Goal: Information Seeking & Learning: Learn about a topic

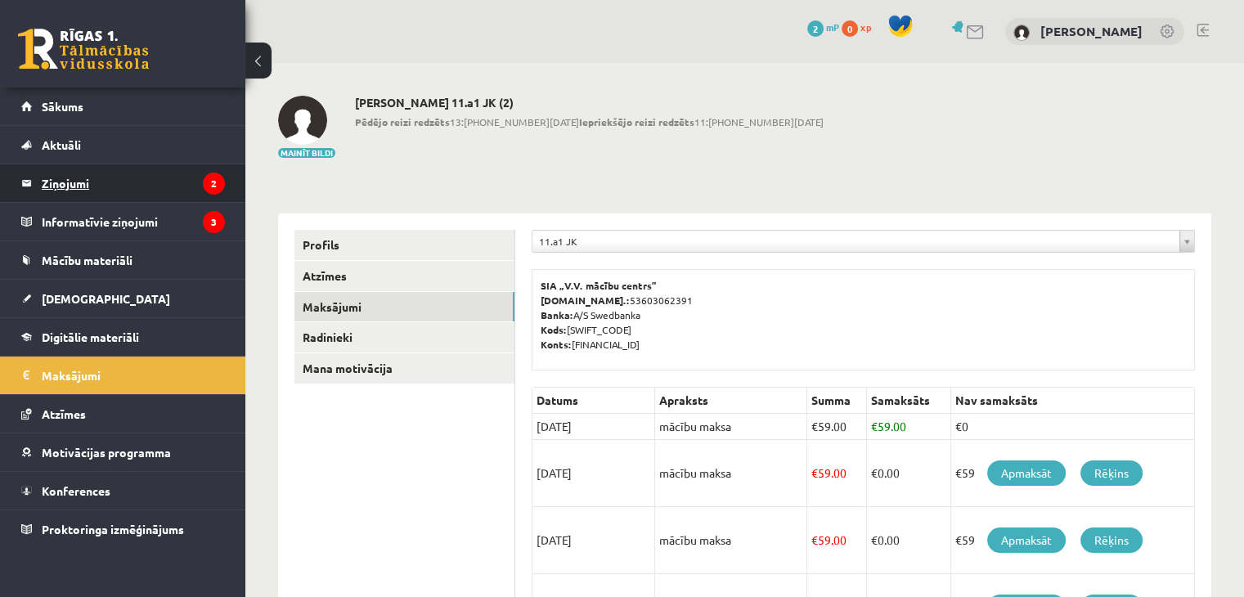
click at [115, 191] on legend "Ziņojumi 2" at bounding box center [133, 183] width 183 height 38
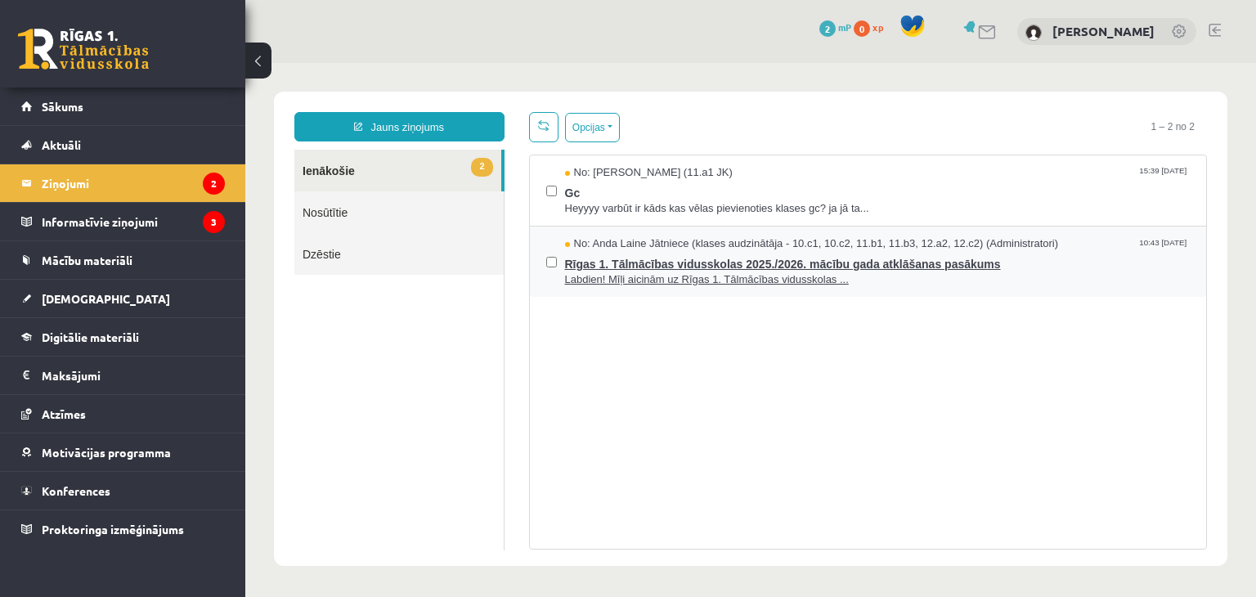
click at [622, 272] on span "Labdien! Mīļi aicinām uz Rīgas 1. Tālmācības vidusskolas ..." at bounding box center [878, 280] width 626 height 16
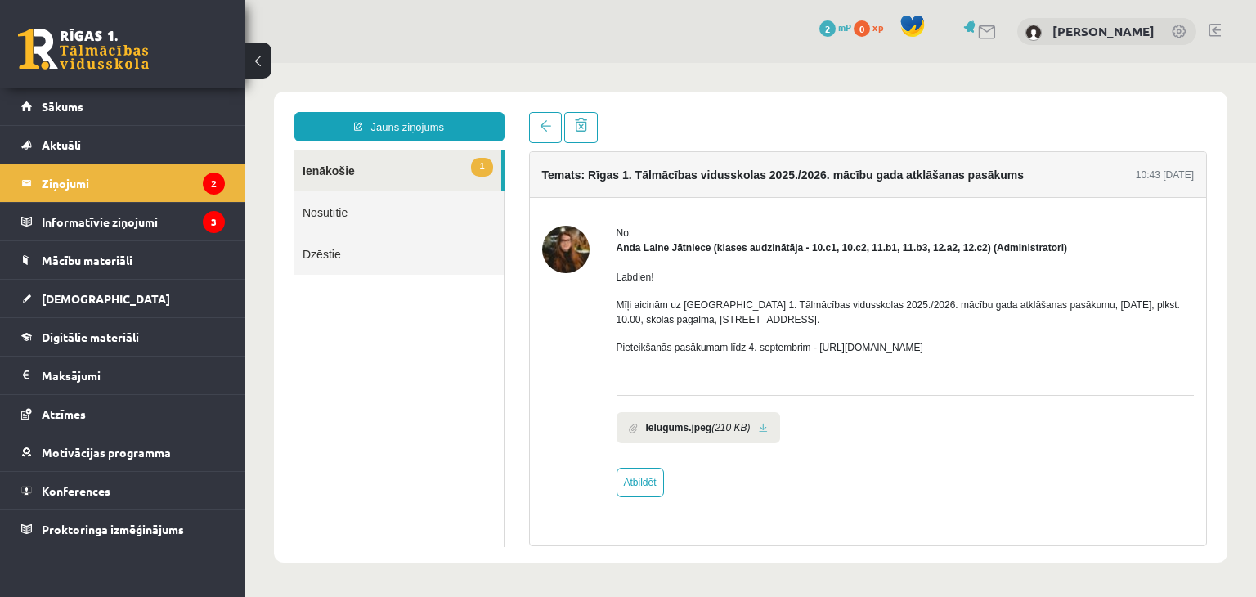
click at [565, 255] on img at bounding box center [565, 249] width 47 height 47
click at [559, 246] on img at bounding box center [565, 249] width 47 height 47
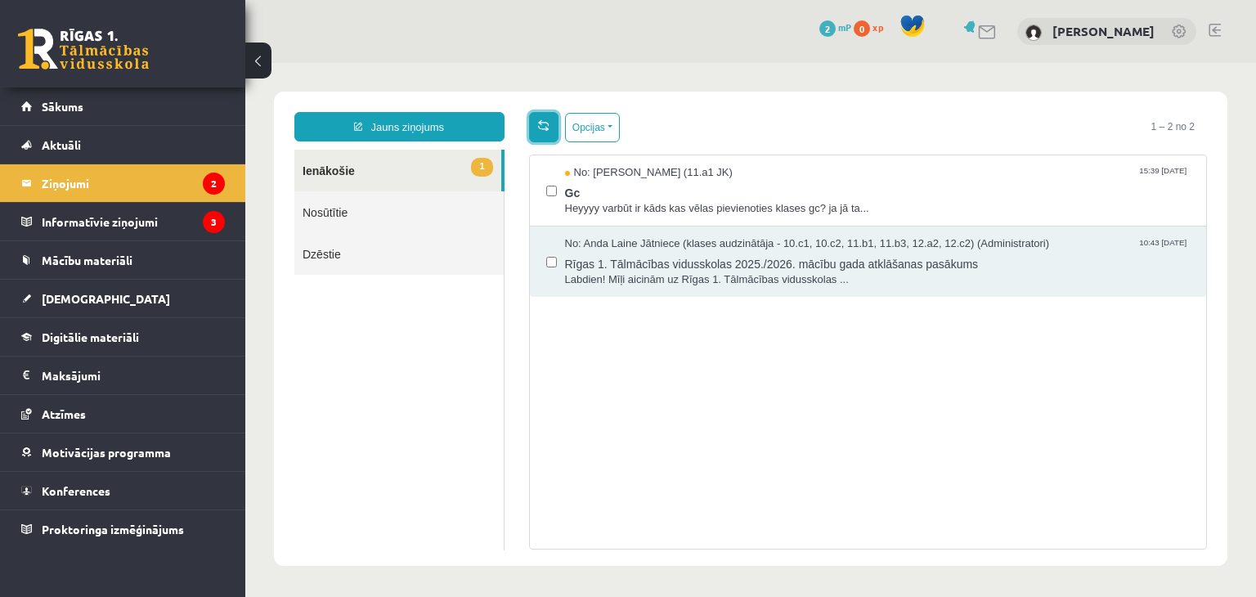
click at [532, 128] on link at bounding box center [543, 127] width 29 height 30
click at [572, 196] on span "Gc" at bounding box center [878, 191] width 626 height 20
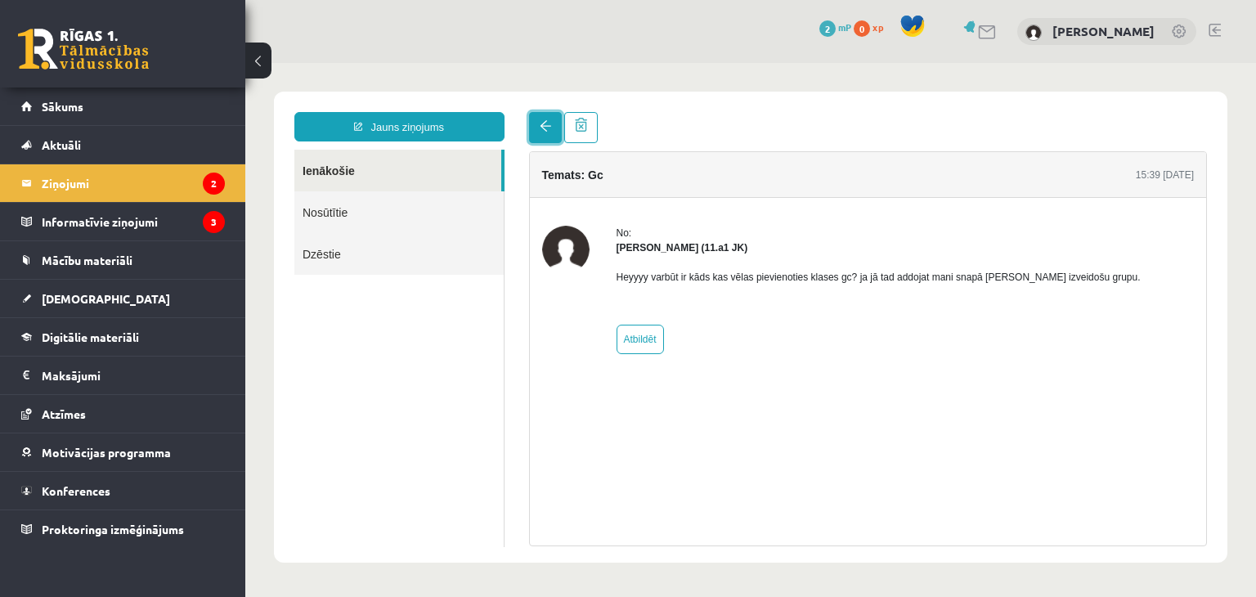
click at [546, 132] on span at bounding box center [545, 125] width 11 height 11
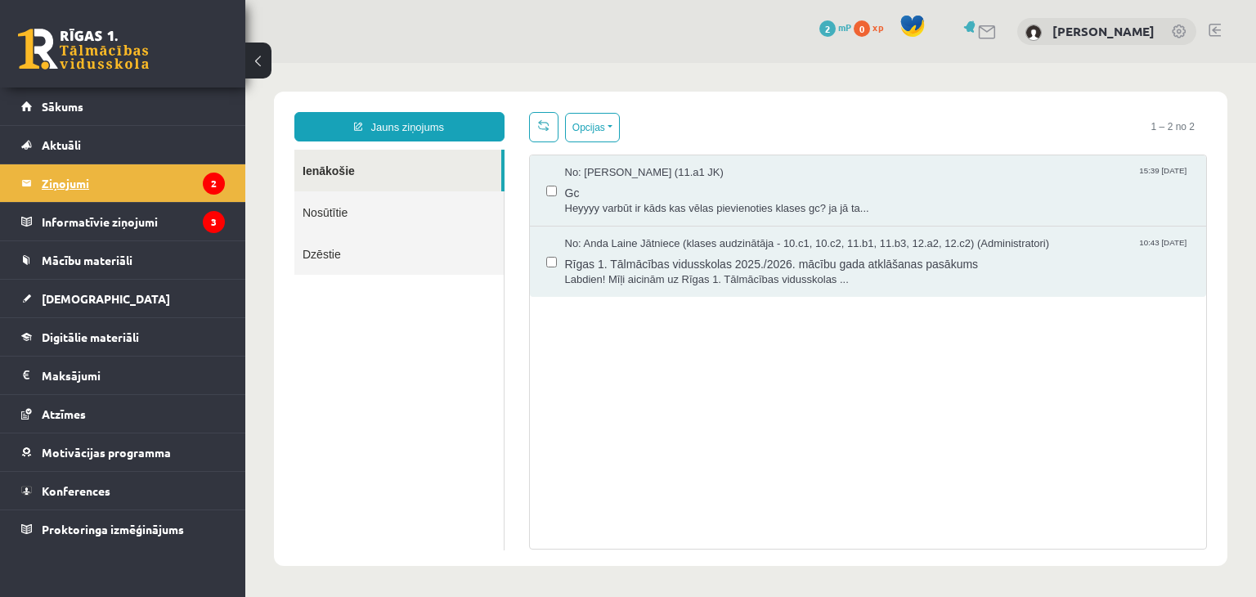
click at [209, 179] on icon "2" at bounding box center [214, 184] width 22 height 22
click at [205, 209] on legend "Informatīvie ziņojumi 3" at bounding box center [133, 222] width 183 height 38
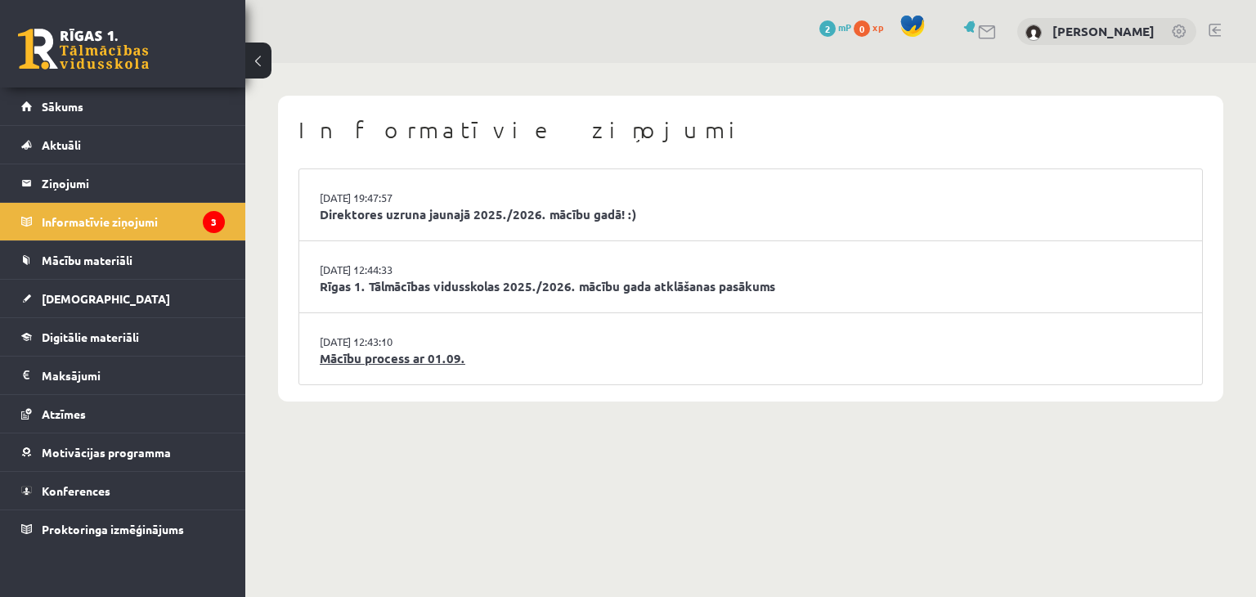
click at [373, 360] on link "Mācību process ar 01.09." at bounding box center [751, 358] width 862 height 19
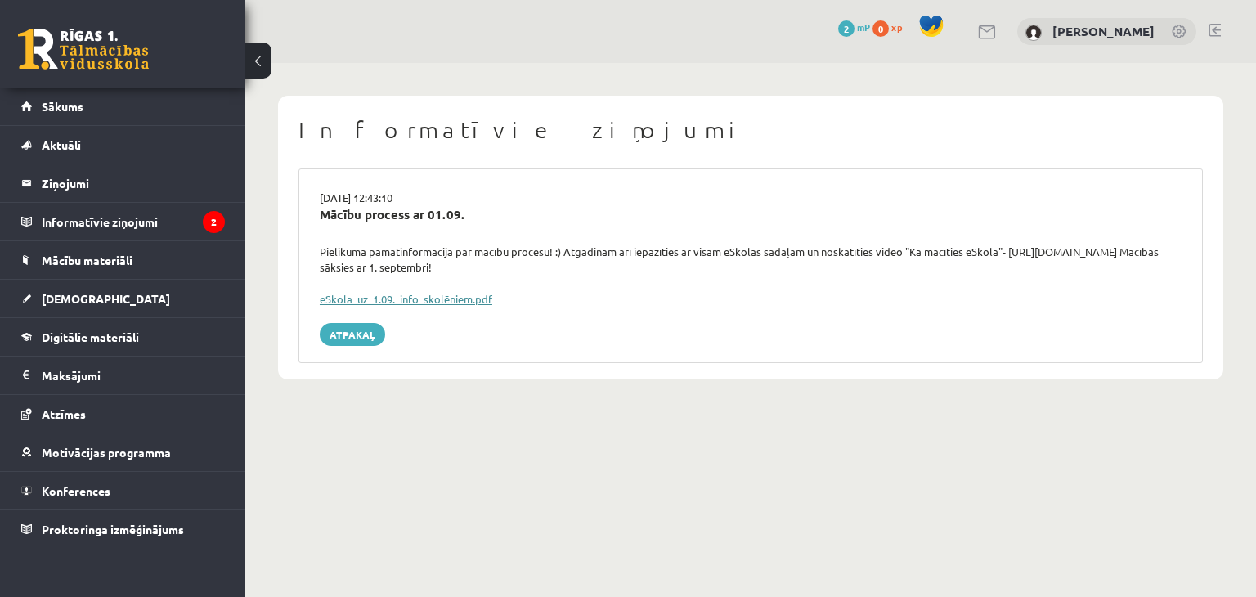
click at [435, 295] on link "eSkola_uz_1.09._info_skolēniem.pdf" at bounding box center [406, 299] width 173 height 14
click at [124, 88] on link "Sākums" at bounding box center [123, 107] width 204 height 38
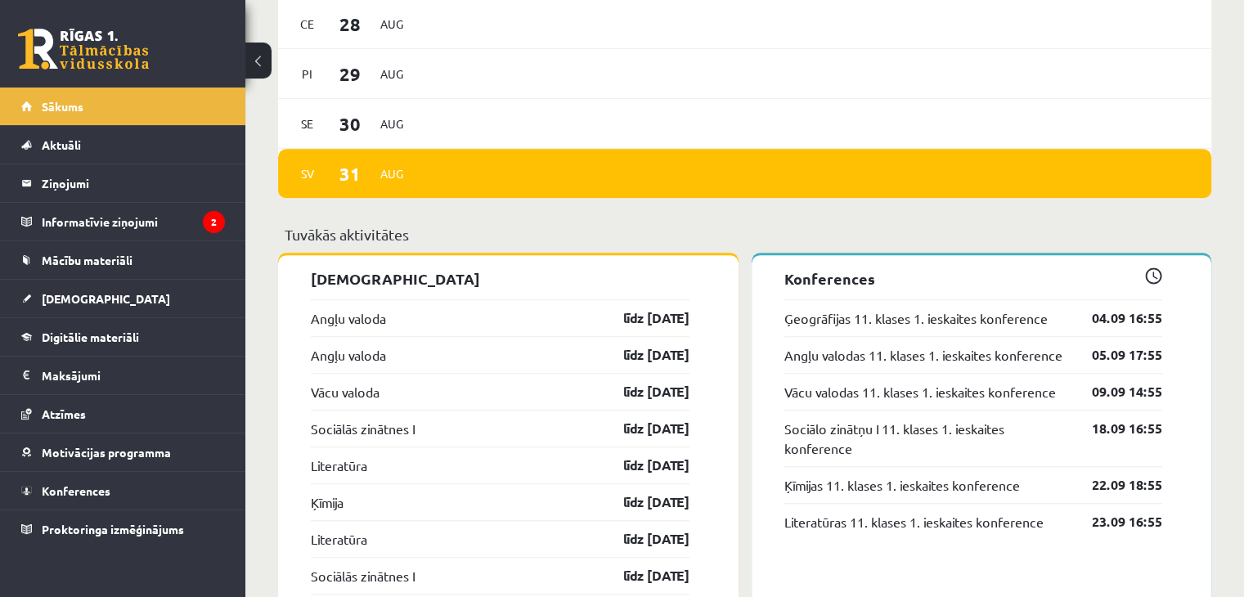
scroll to position [1348, 0]
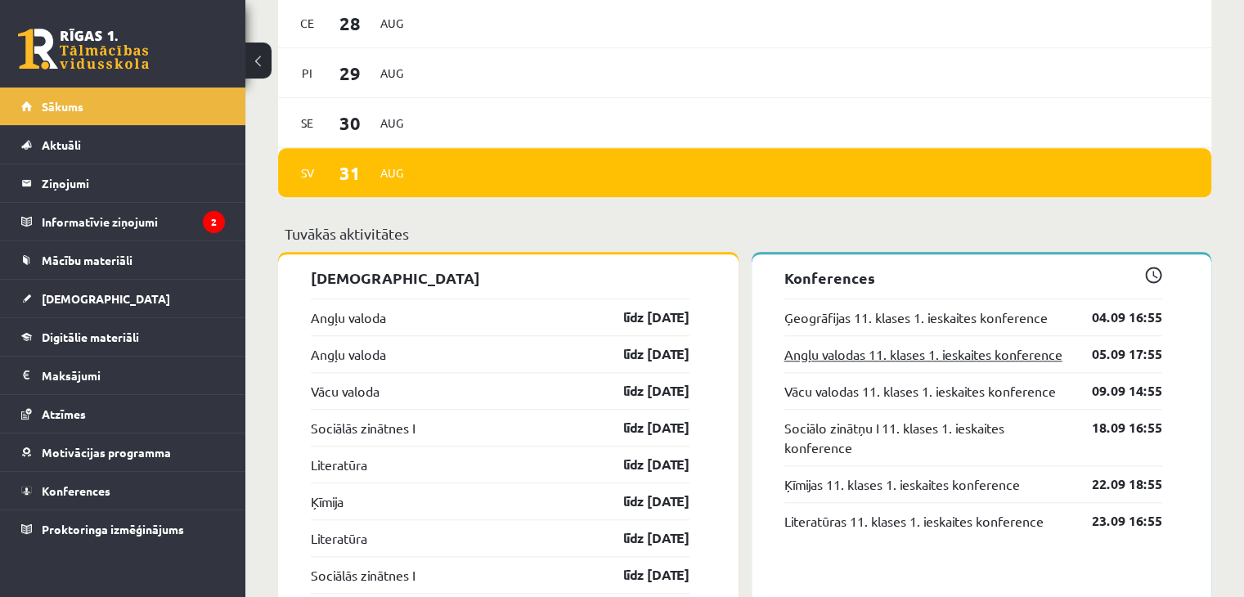
click at [991, 361] on link "Angļu valodas 11. klases 1. ieskaites konference" at bounding box center [923, 354] width 278 height 20
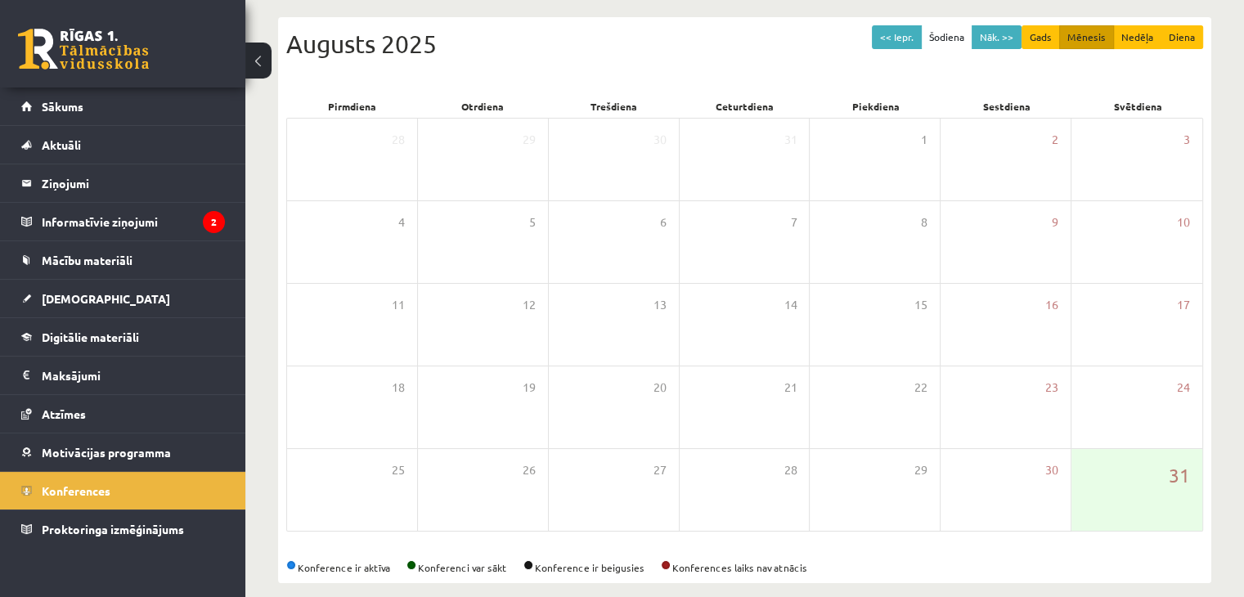
scroll to position [183, 0]
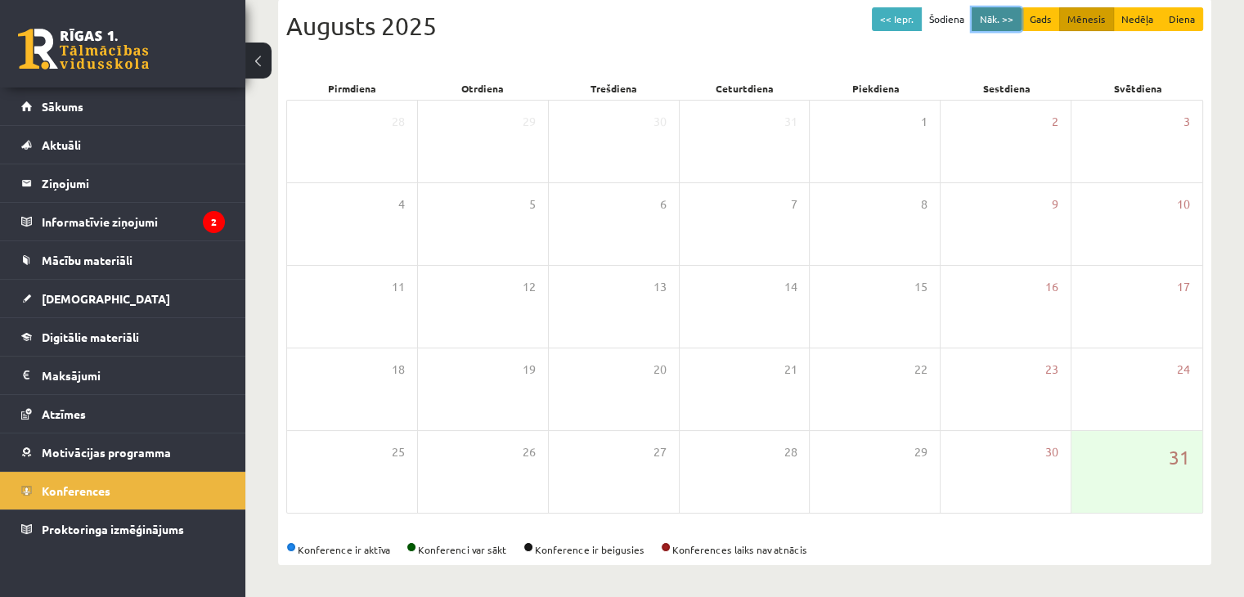
click at [999, 13] on button "Nāk. >>" at bounding box center [997, 19] width 50 height 24
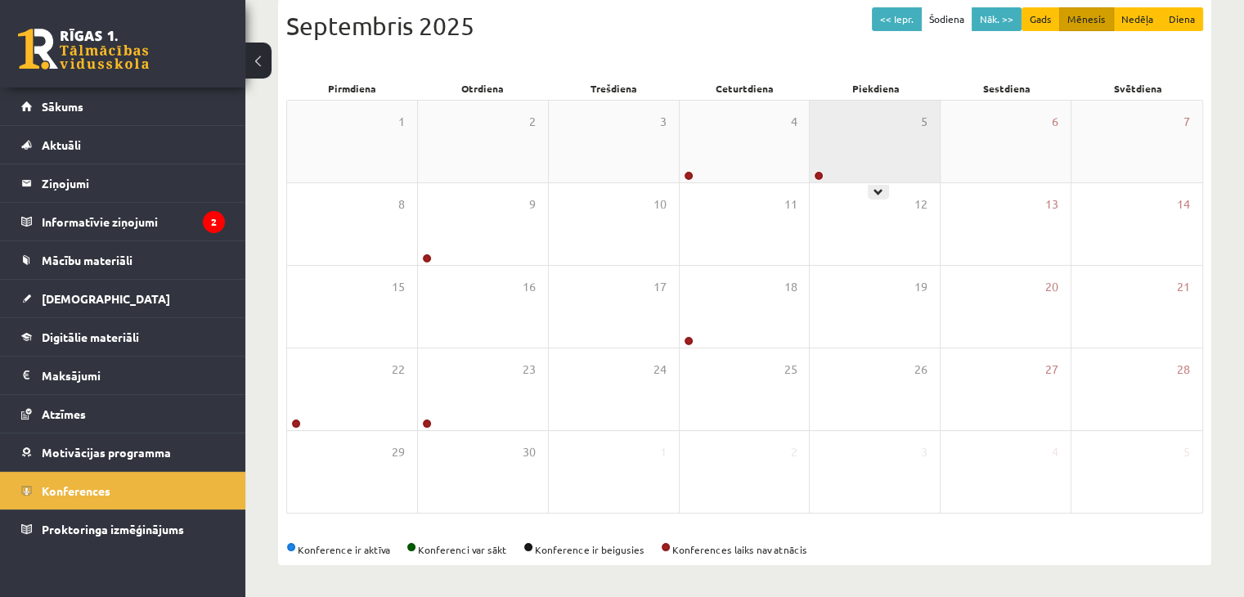
click at [834, 146] on div "5" at bounding box center [875, 142] width 130 height 82
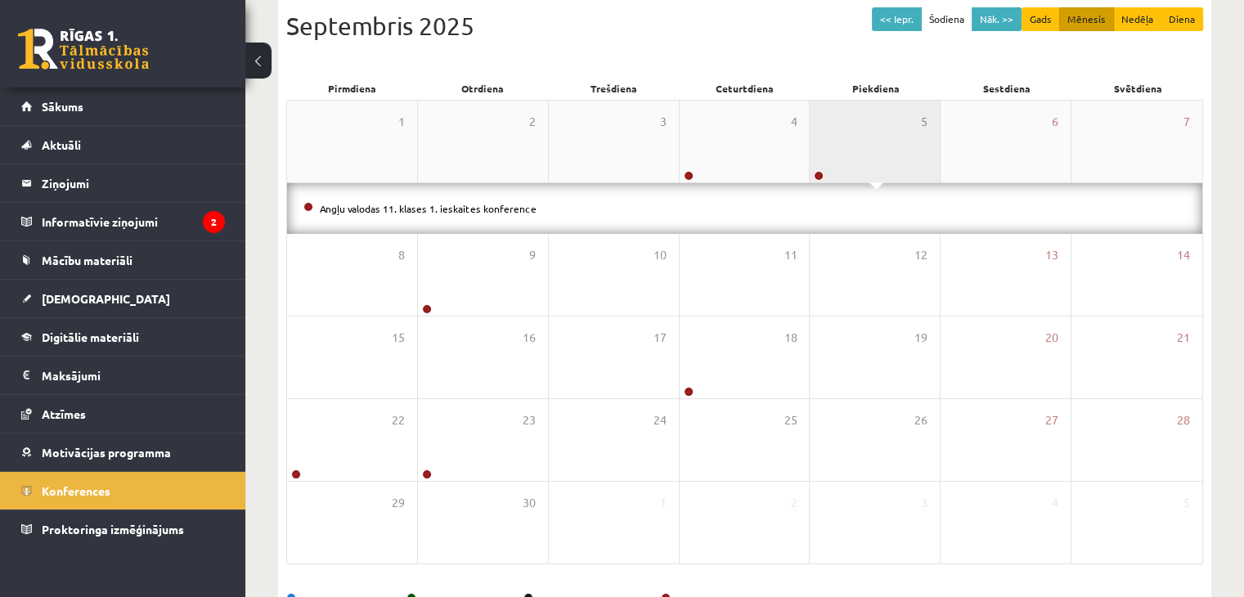
click at [834, 146] on div "5" at bounding box center [875, 142] width 130 height 82
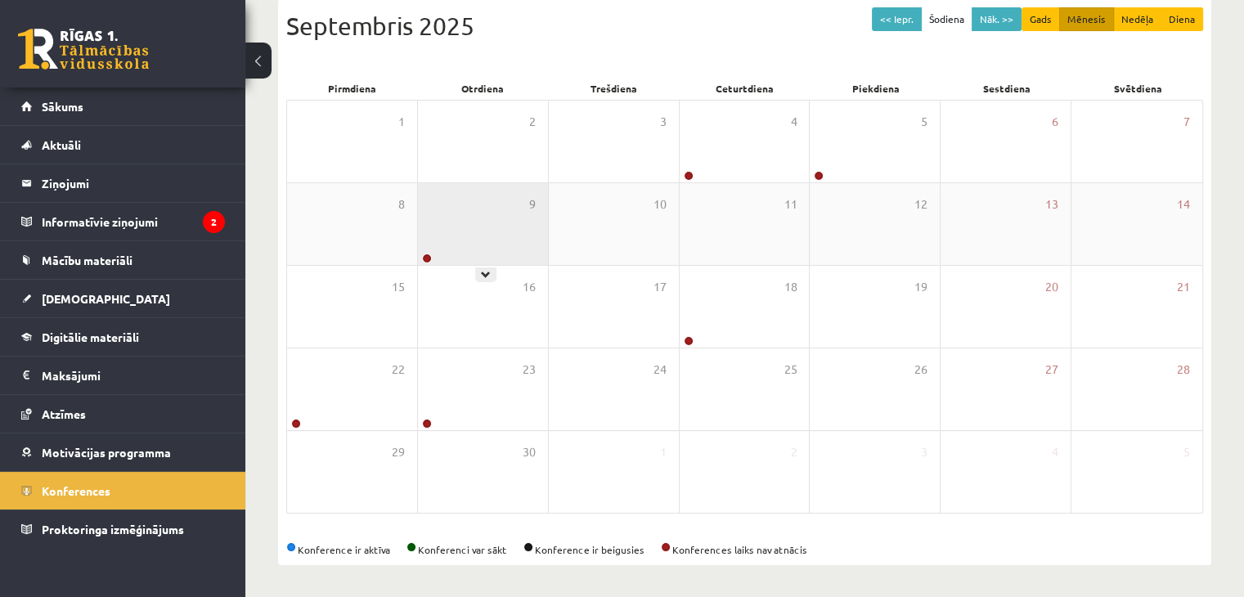
click at [515, 231] on div "9" at bounding box center [483, 224] width 130 height 82
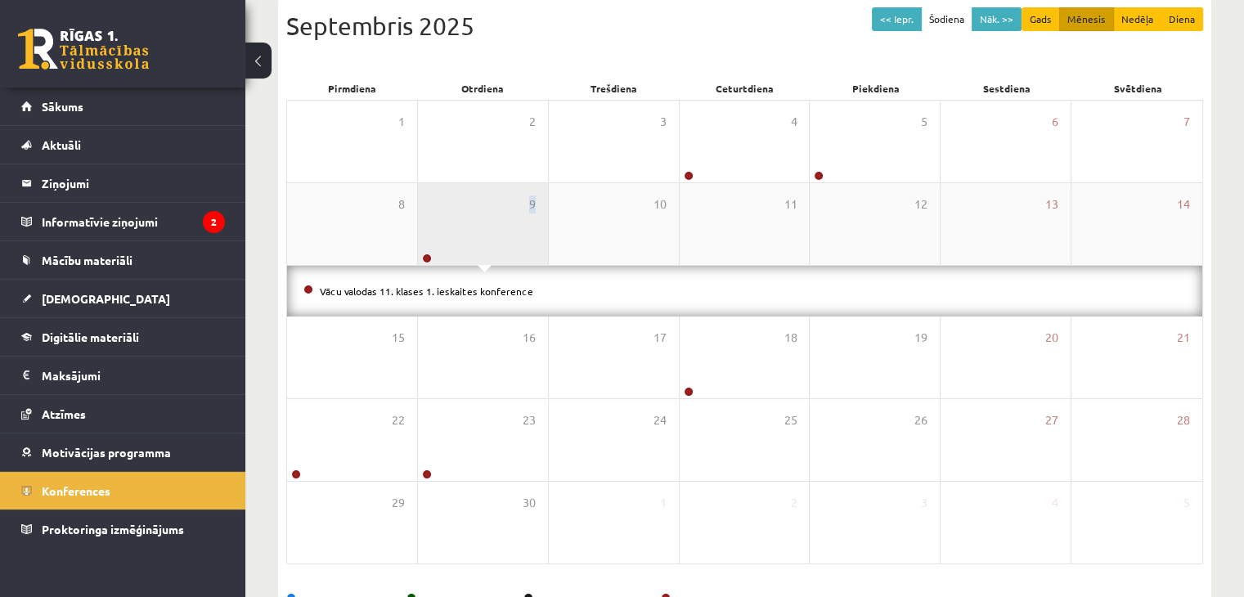
click at [515, 231] on div "9" at bounding box center [483, 224] width 130 height 82
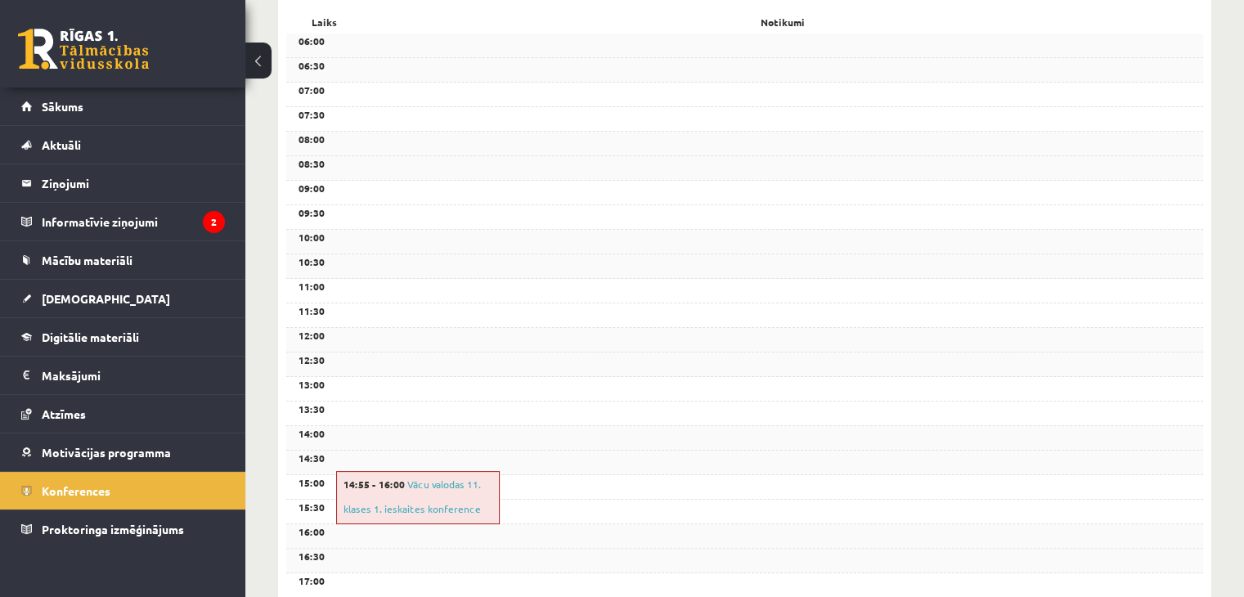
scroll to position [88, 0]
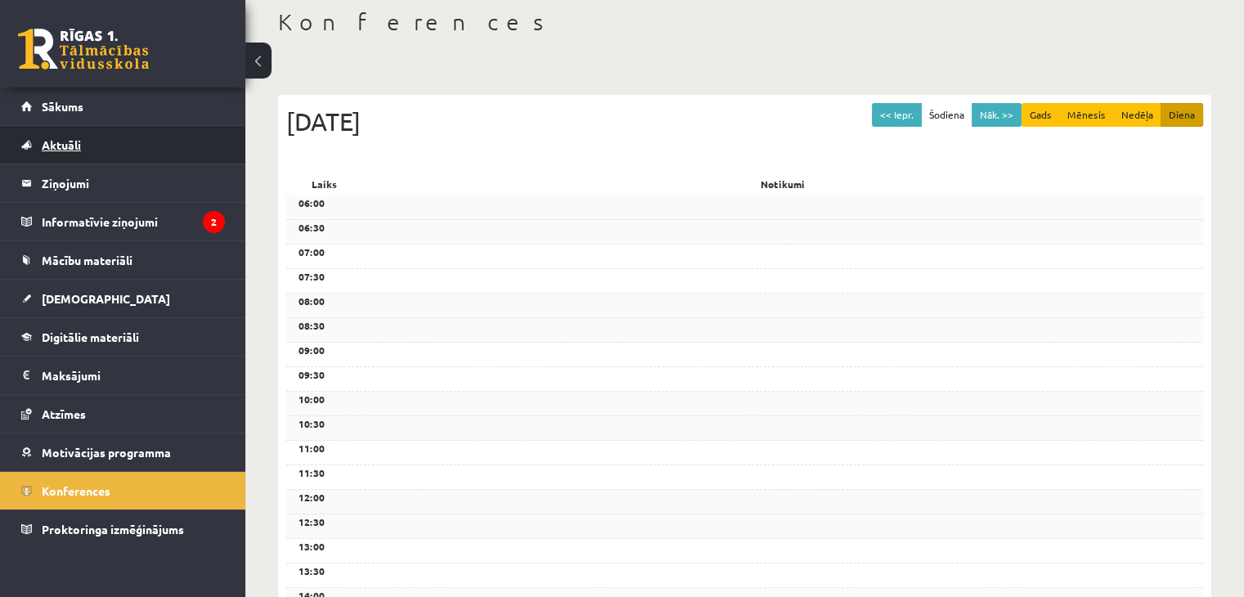
click at [72, 155] on link "Aktuāli" at bounding box center [123, 145] width 204 height 38
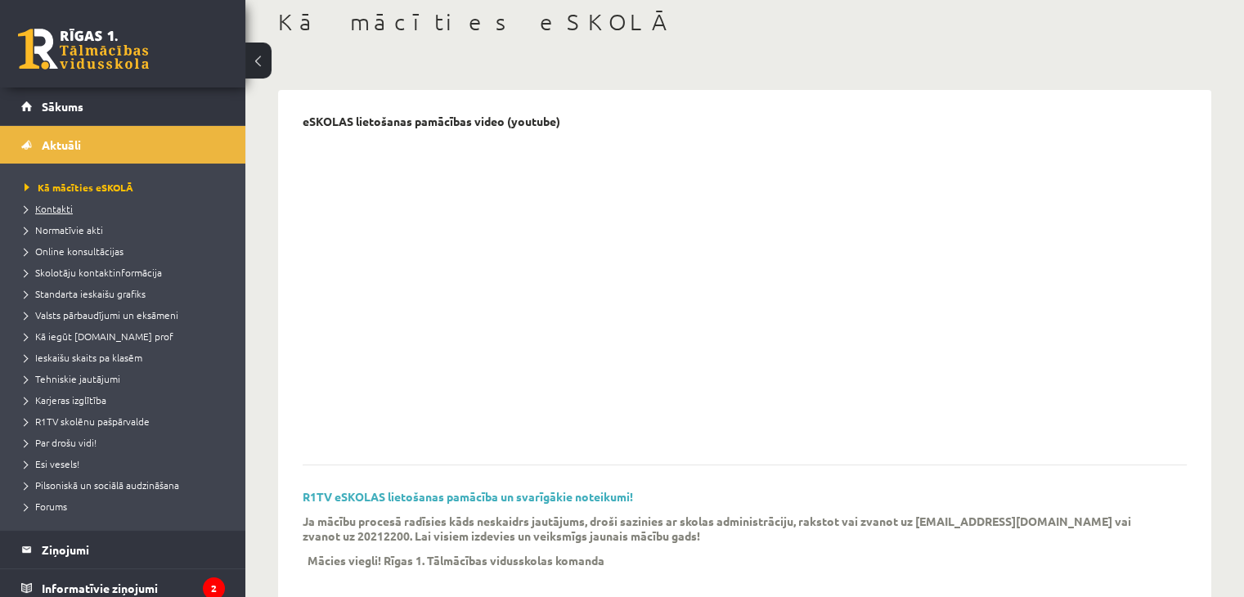
click at [59, 210] on span "Kontakti" at bounding box center [49, 208] width 48 height 13
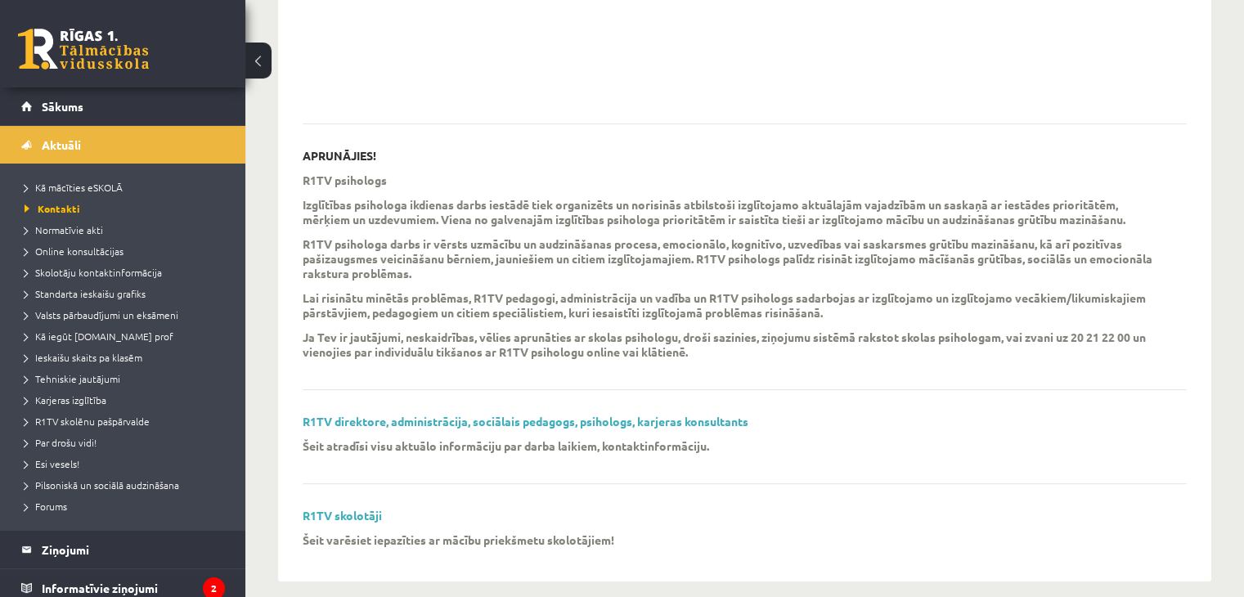
scroll to position [447, 0]
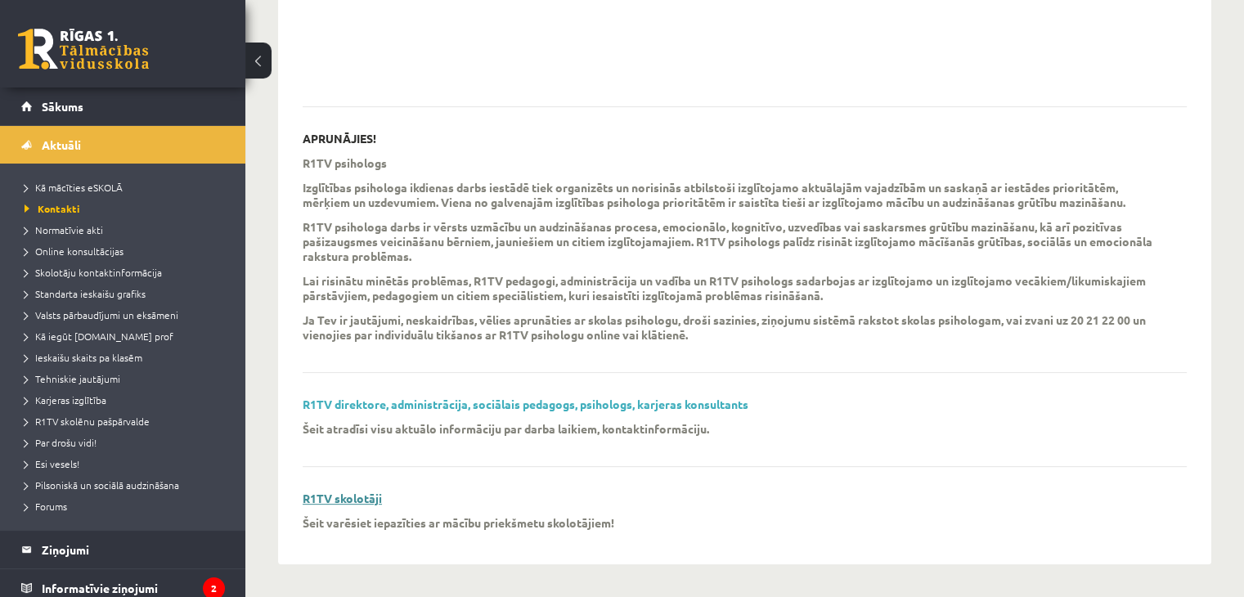
click at [348, 501] on link "R1TV skolotāji" at bounding box center [342, 498] width 79 height 15
click at [91, 232] on span "Normatīvie akti" at bounding box center [64, 229] width 79 height 13
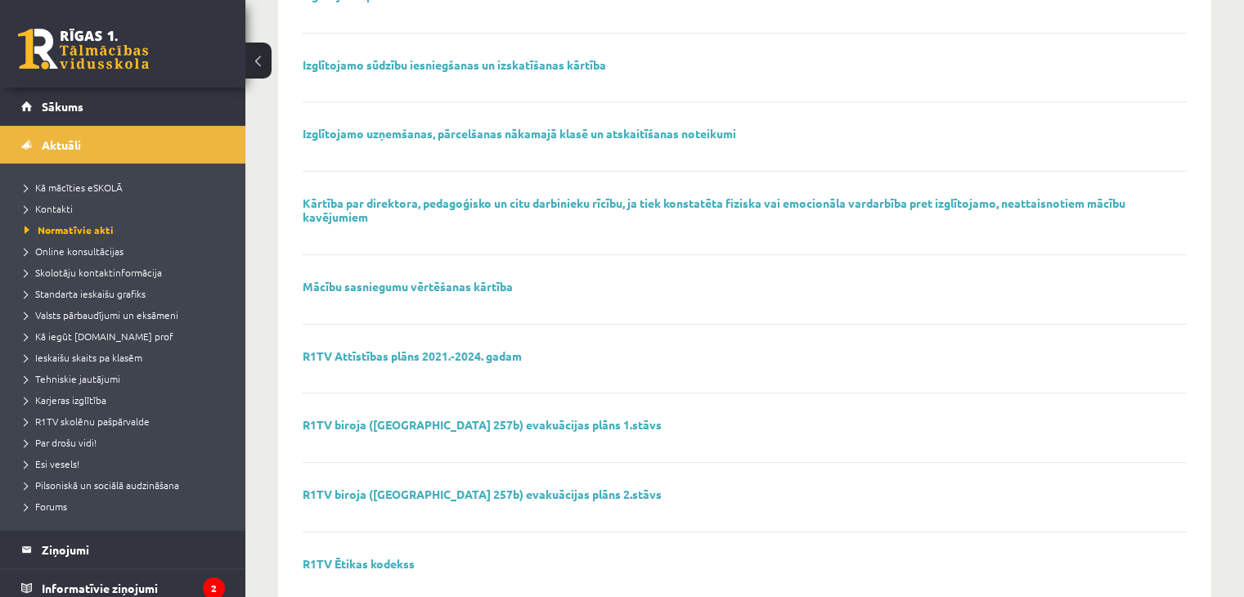
scroll to position [845, 0]
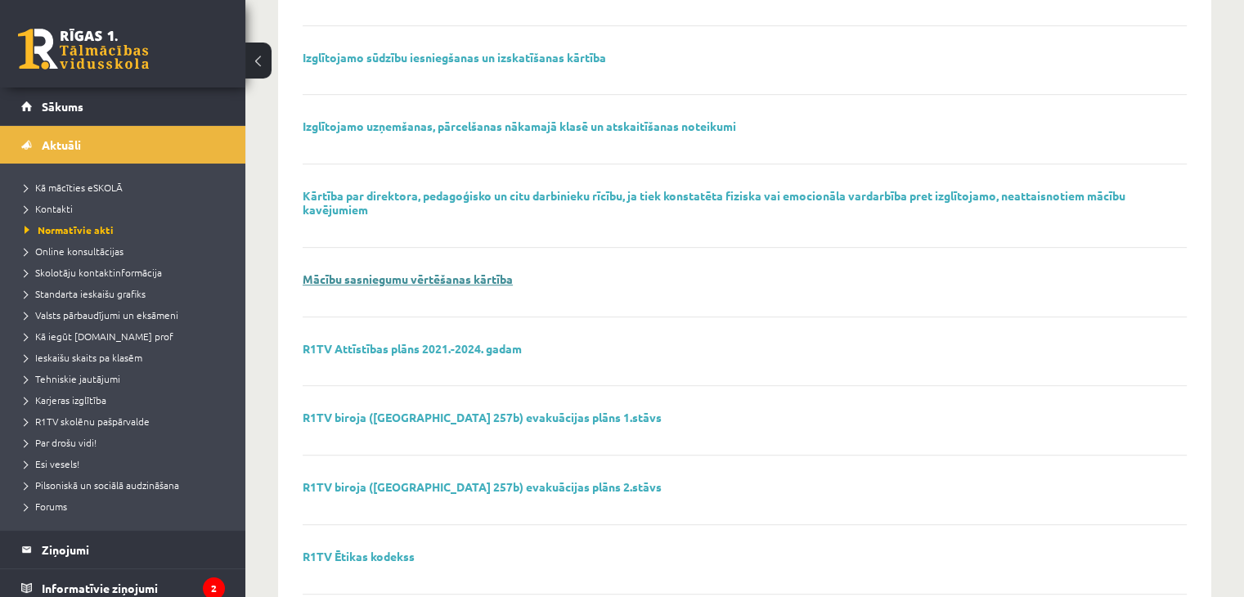
click at [386, 272] on link "Mācību sasniegumu vērtēšanas kārtība" at bounding box center [408, 279] width 210 height 15
click at [88, 252] on span "Online konsultācijas" at bounding box center [74, 251] width 99 height 13
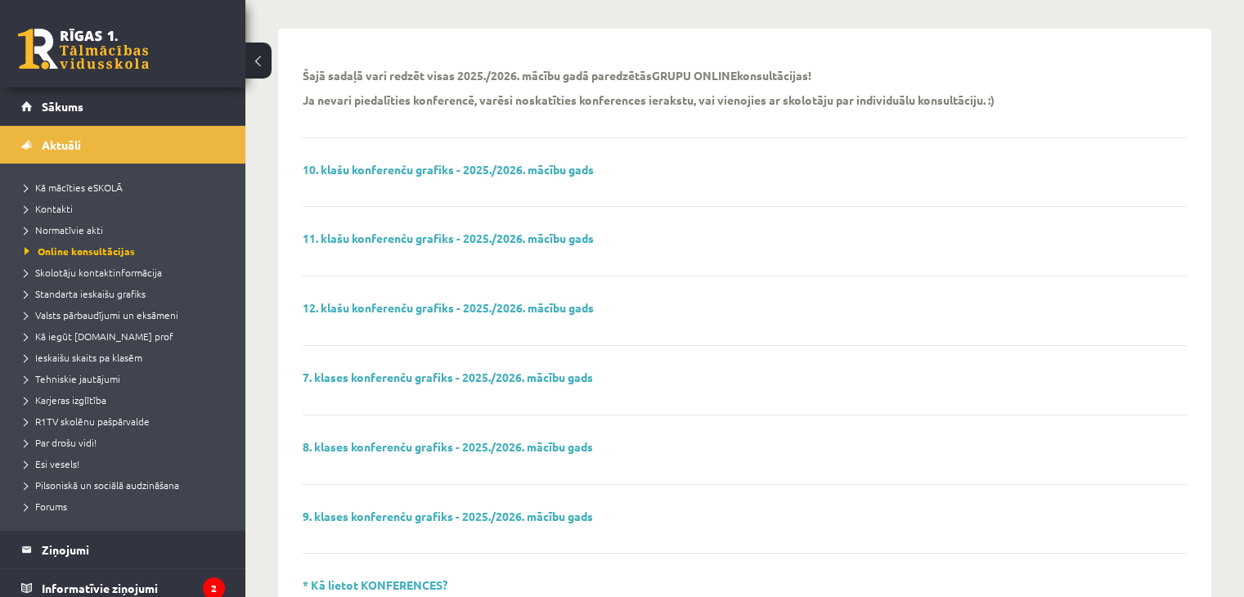
scroll to position [138, 0]
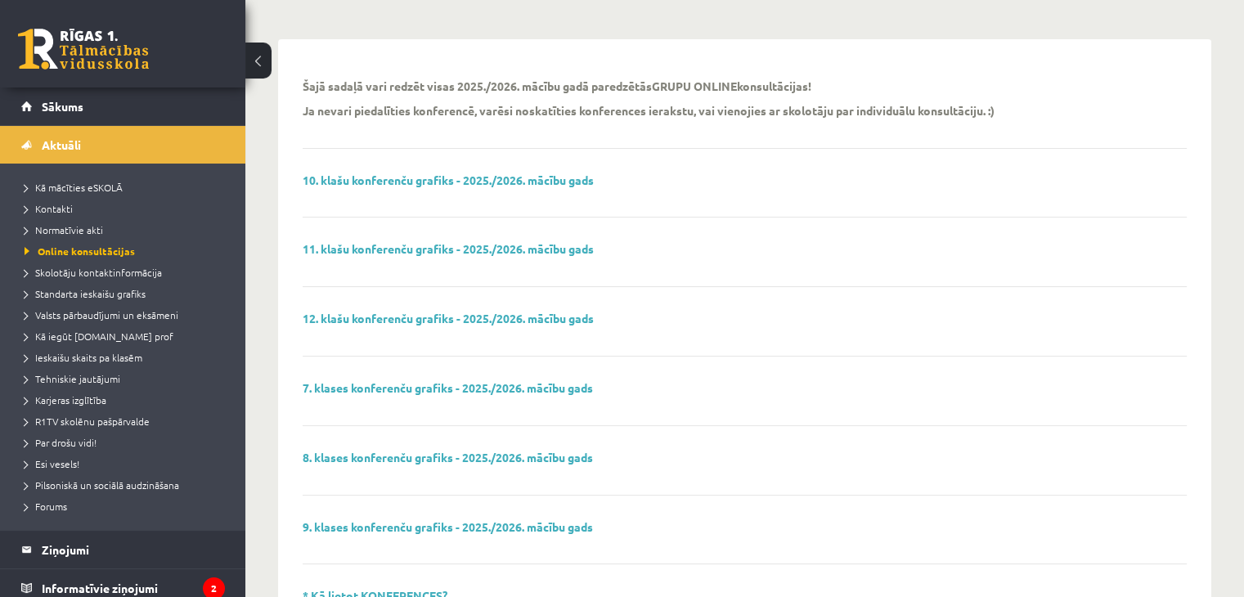
click at [389, 255] on div "11. klašu konferenču grafiks - 2025./2026. mācību gads" at bounding box center [745, 264] width 884 height 45
click at [383, 239] on div "Šajā sadaļā vari redzēt visas 2025./2026. mācību gadā paredzētās GRUPU ONLINE k…" at bounding box center [745, 509] width 884 height 891
click at [382, 245] on link "11. klašu konferenču grafiks - 2025./2026. mācību gads" at bounding box center [448, 248] width 291 height 15
click at [95, 106] on link "Sākums" at bounding box center [123, 107] width 204 height 38
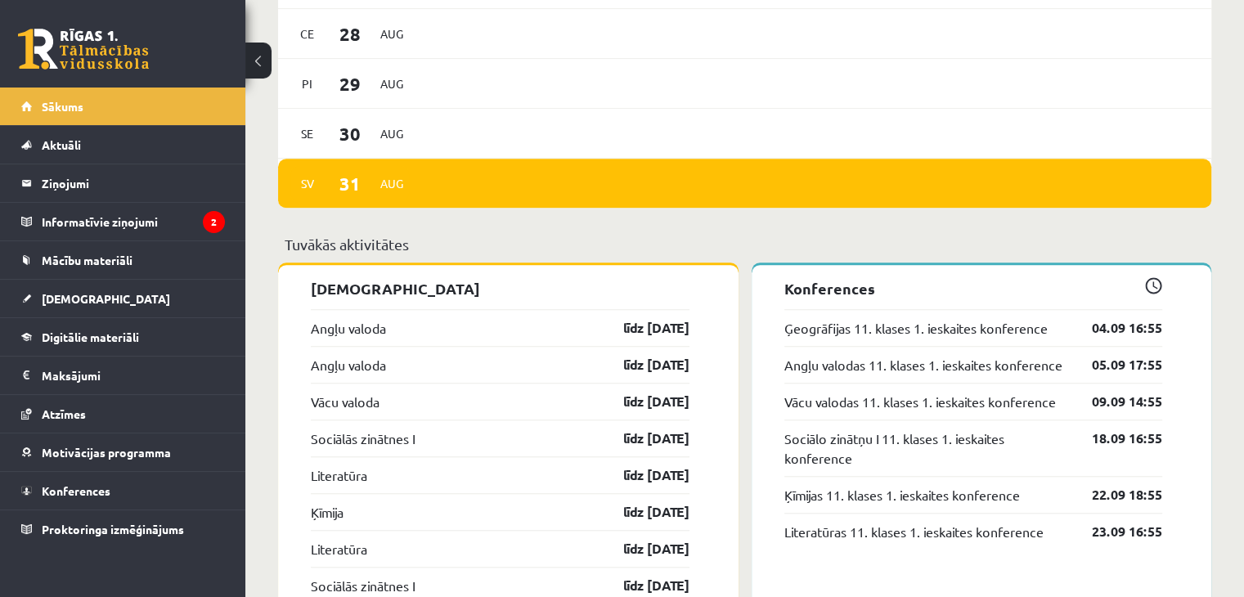
scroll to position [1361, 0]
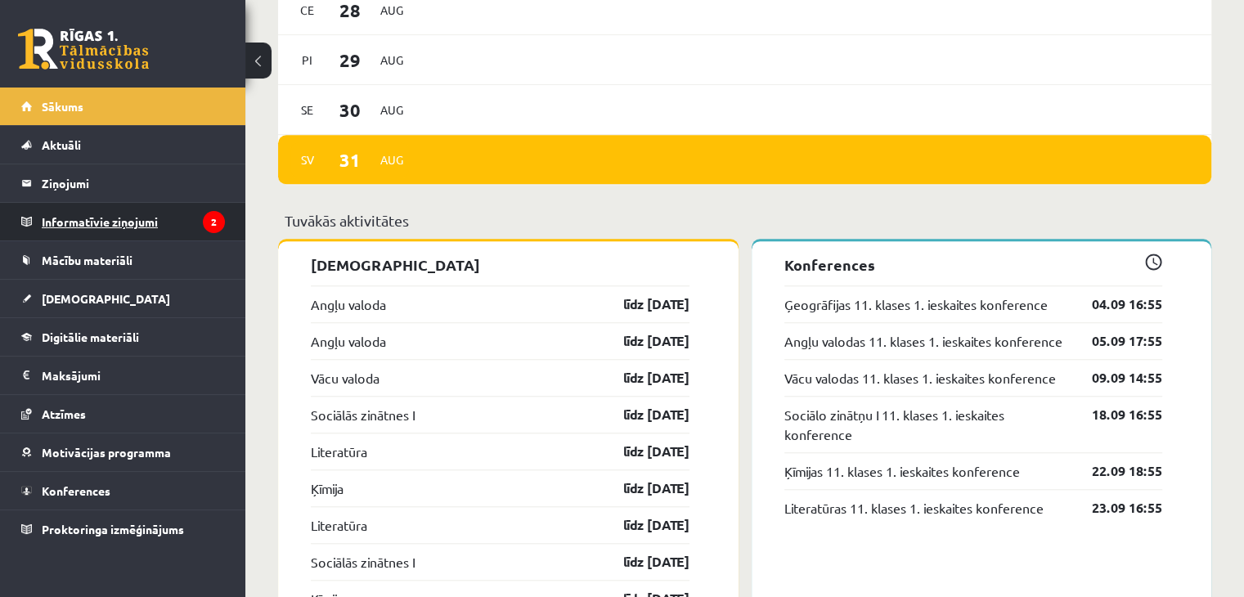
click at [118, 216] on legend "Informatīvie ziņojumi 2" at bounding box center [133, 222] width 183 height 38
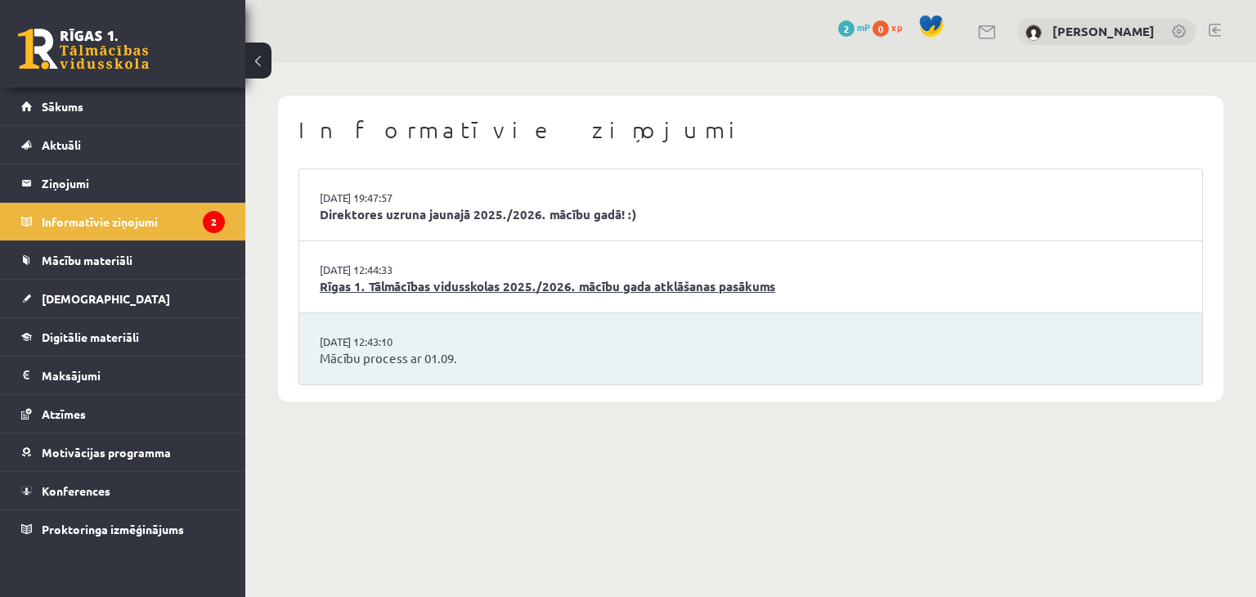
click at [371, 287] on link "Rīgas 1. Tālmācības vidusskolas 2025./2026. mācību gada atklāšanas pasākums" at bounding box center [751, 286] width 862 height 19
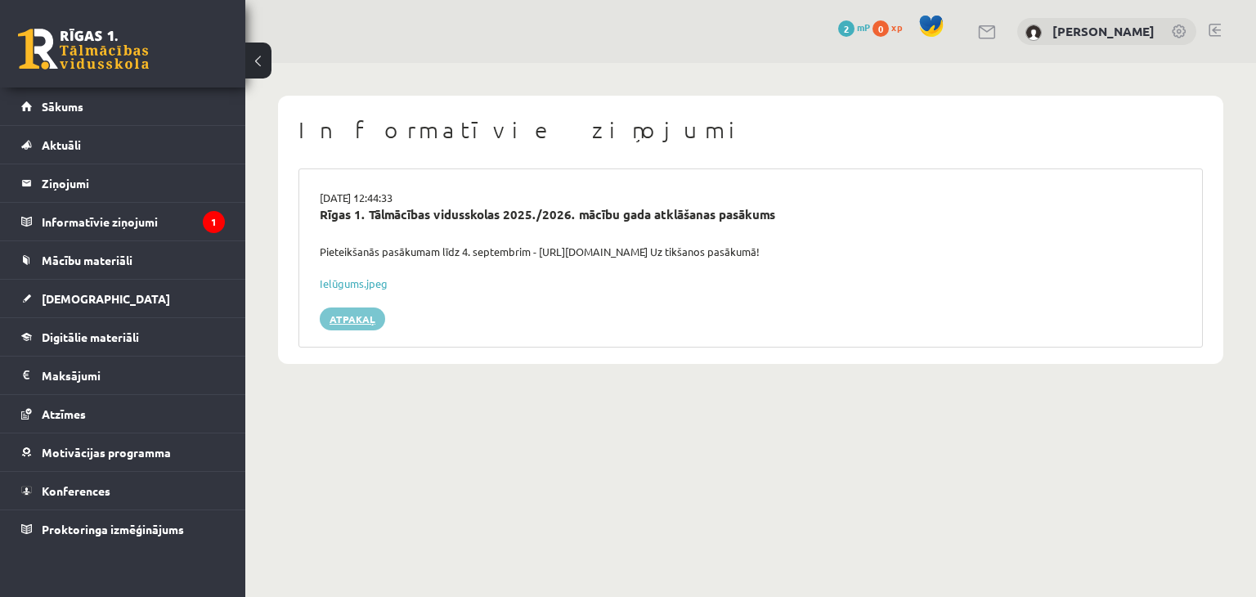
click at [352, 313] on link "Atpakaļ" at bounding box center [352, 319] width 65 height 23
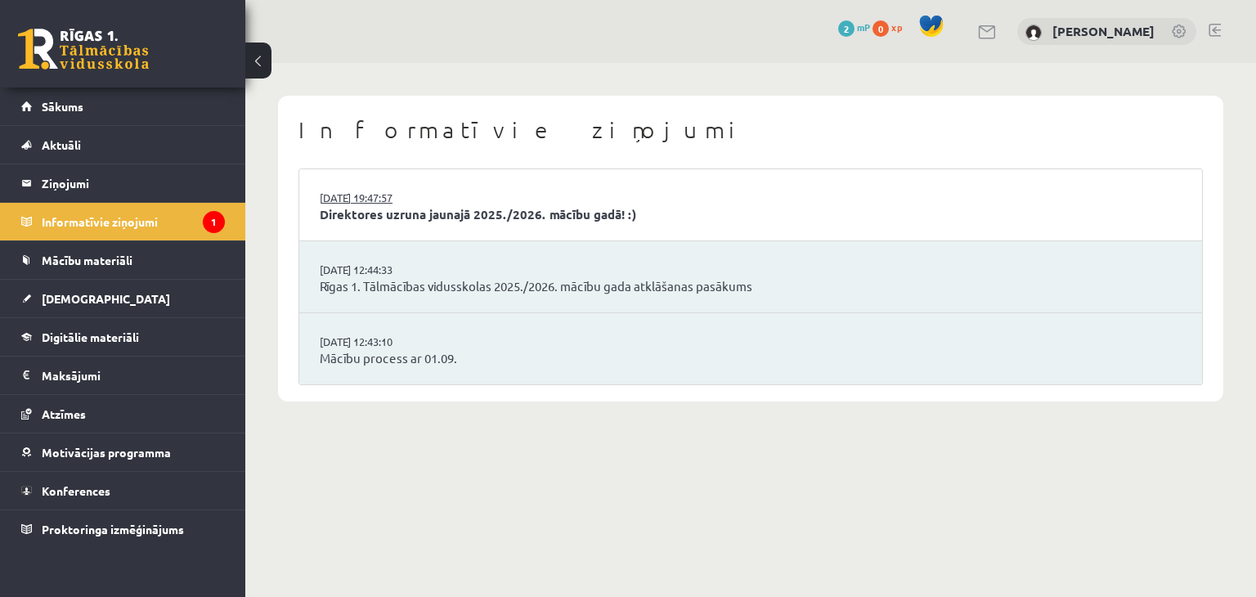
click at [390, 199] on link "29.08.2025 19:47:57" at bounding box center [381, 198] width 123 height 16
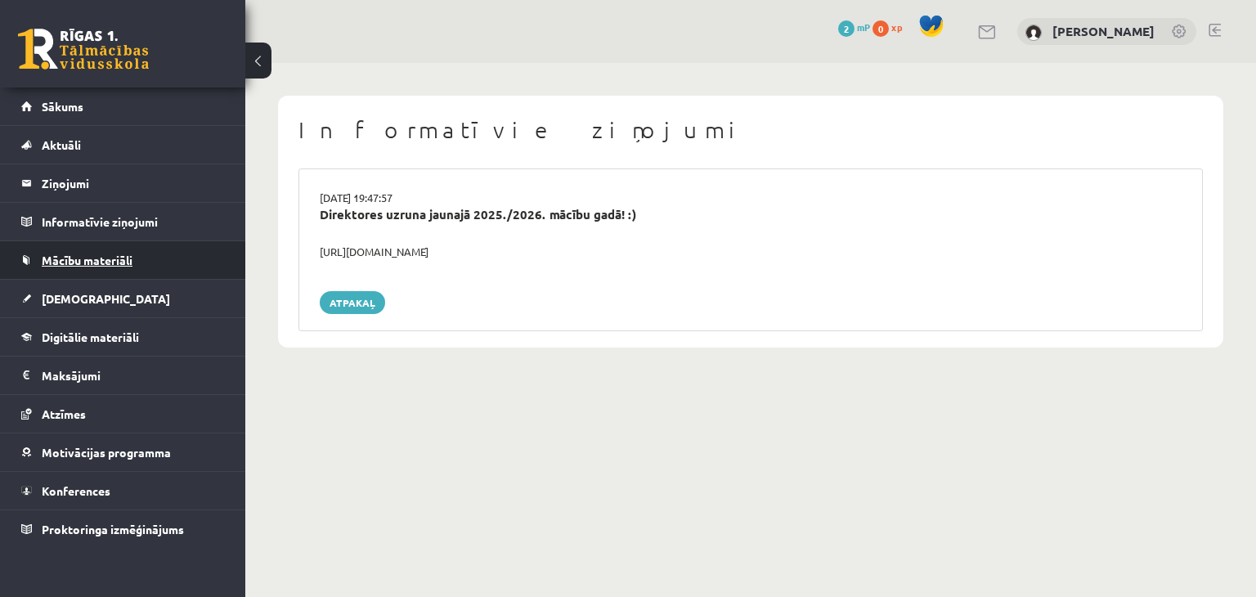
click at [97, 256] on span "Mācību materiāli" at bounding box center [87, 260] width 91 height 15
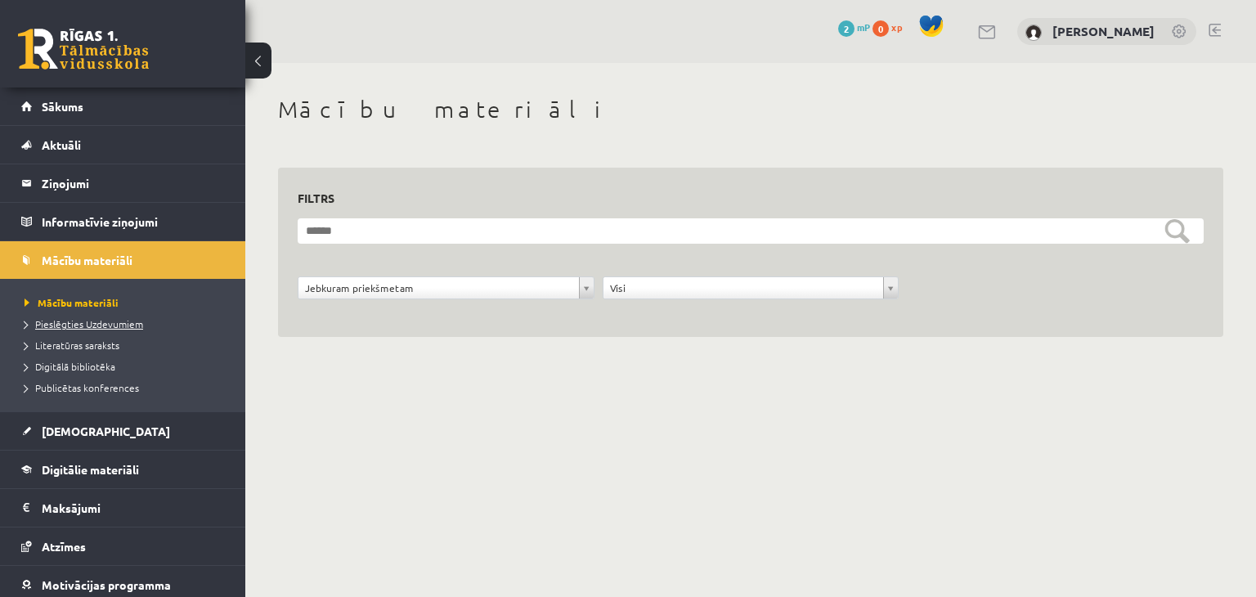
click at [91, 321] on span "Pieslēgties Uzdevumiem" at bounding box center [84, 323] width 119 height 13
click at [93, 343] on span "Literatūras saraksts" at bounding box center [72, 345] width 95 height 13
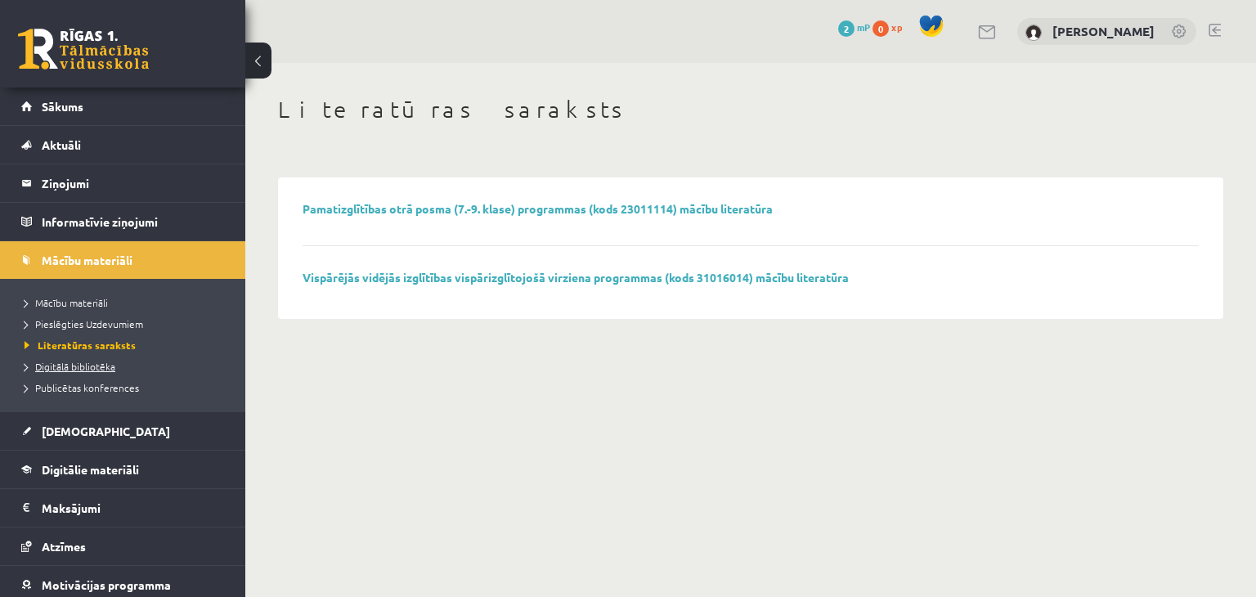
click at [89, 369] on span "Digitālā bibliotēka" at bounding box center [70, 366] width 91 height 13
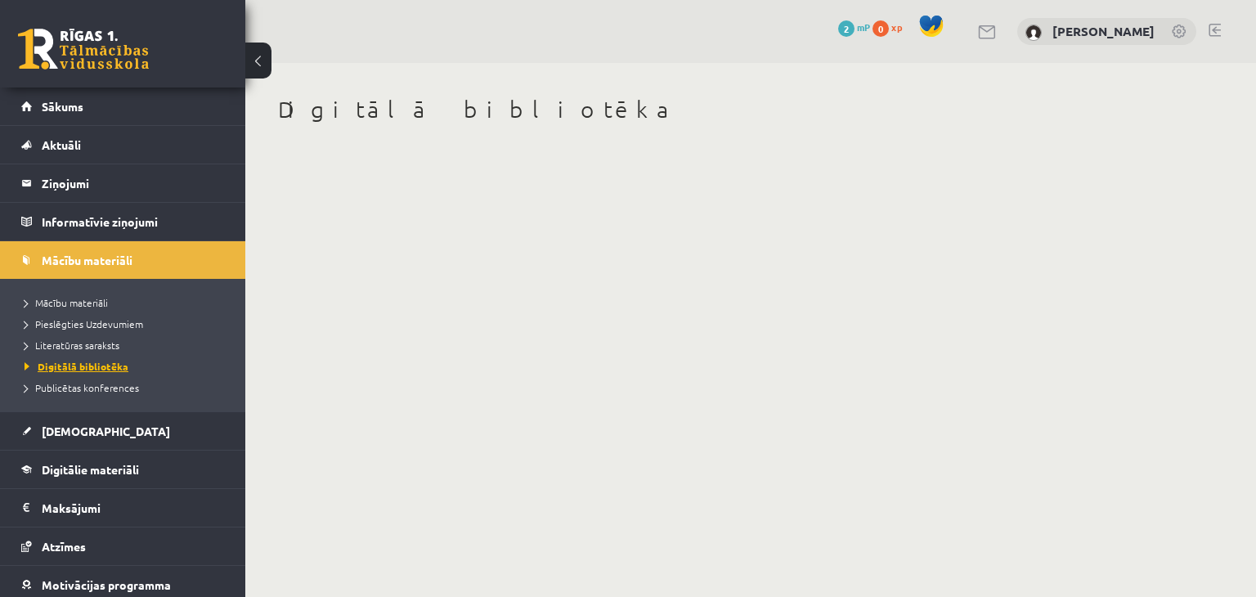
click at [89, 369] on span "Digitālā bibliotēka" at bounding box center [77, 366] width 104 height 13
click at [89, 384] on span "Publicētas konferences" at bounding box center [82, 387] width 115 height 13
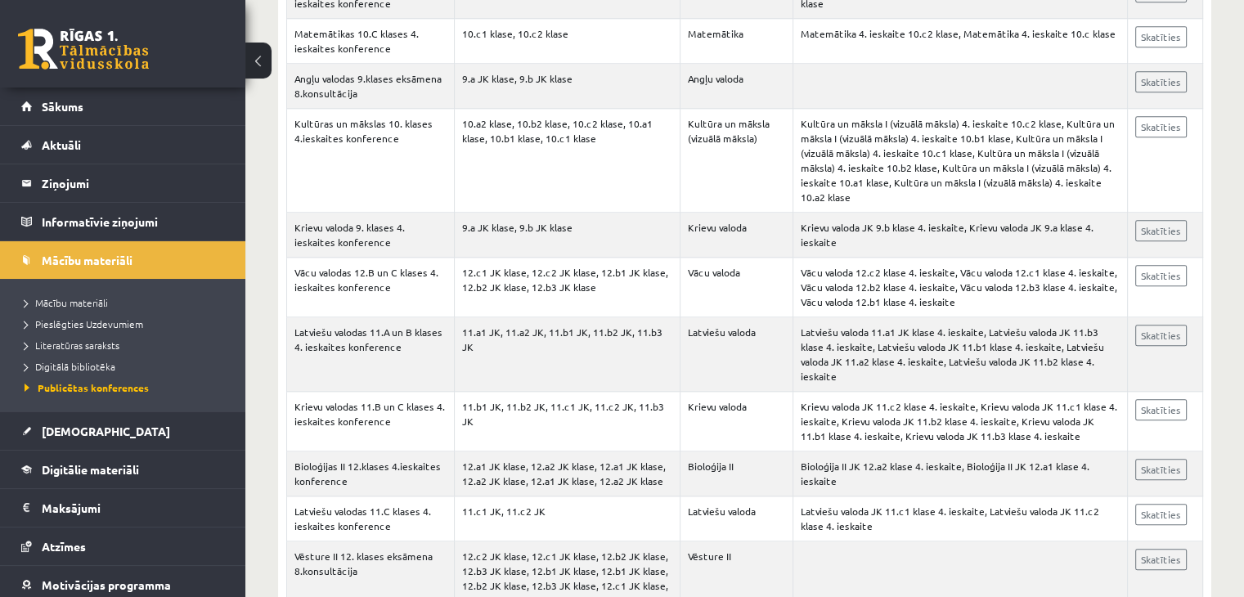
scroll to position [1621, 0]
click at [68, 431] on span "[DEMOGRAPHIC_DATA]" at bounding box center [106, 431] width 128 height 15
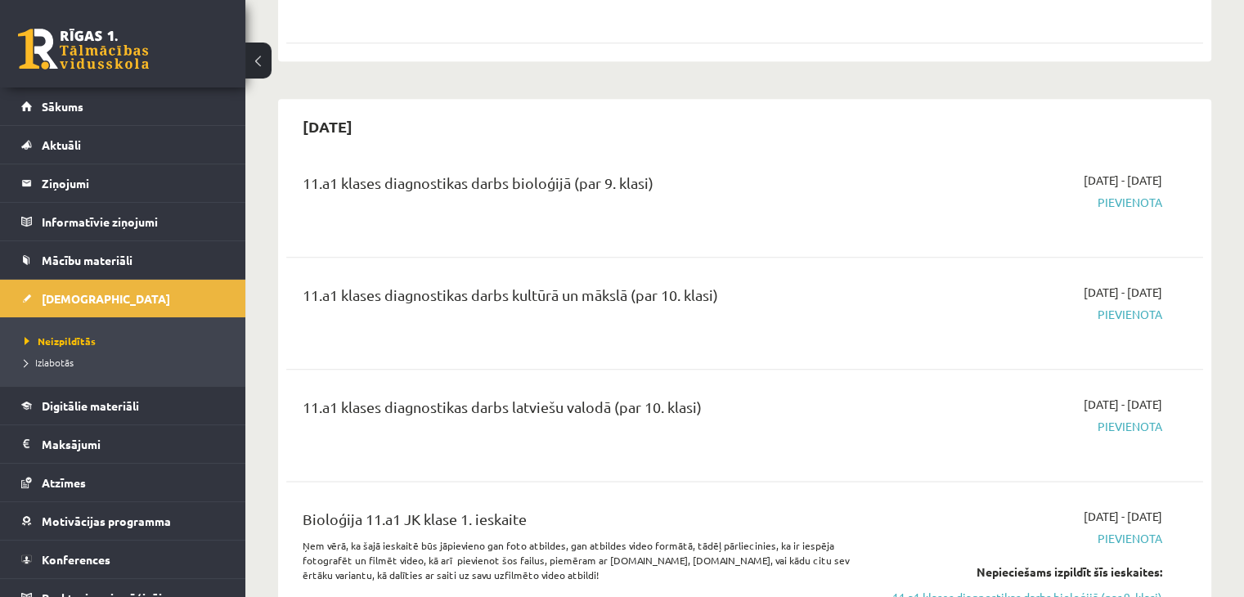
scroll to position [1917, 0]
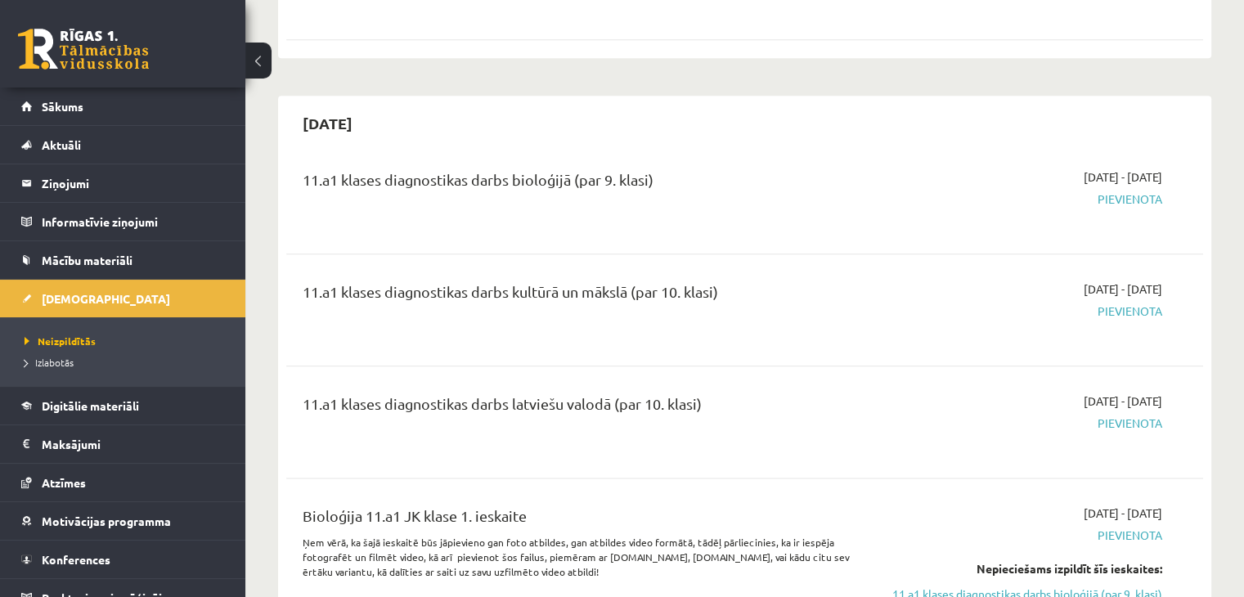
click at [1090, 115] on div "[DATE]" at bounding box center [744, 123] width 917 height 38
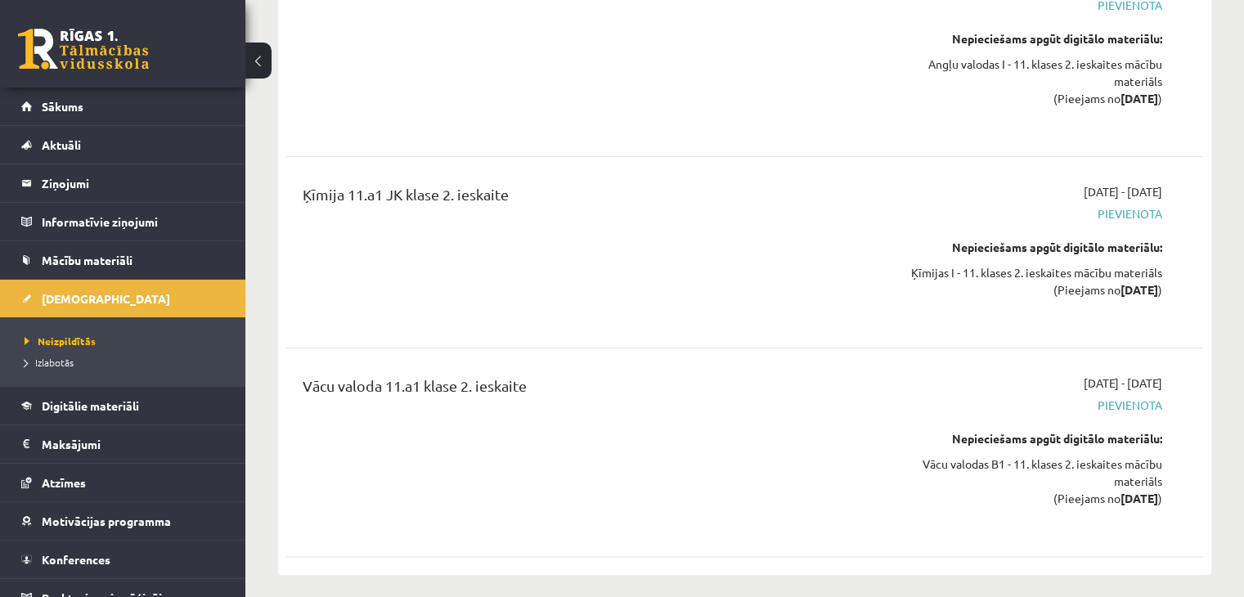
scroll to position [6472, 0]
click at [121, 410] on span "Digitālie materiāli" at bounding box center [90, 405] width 97 height 15
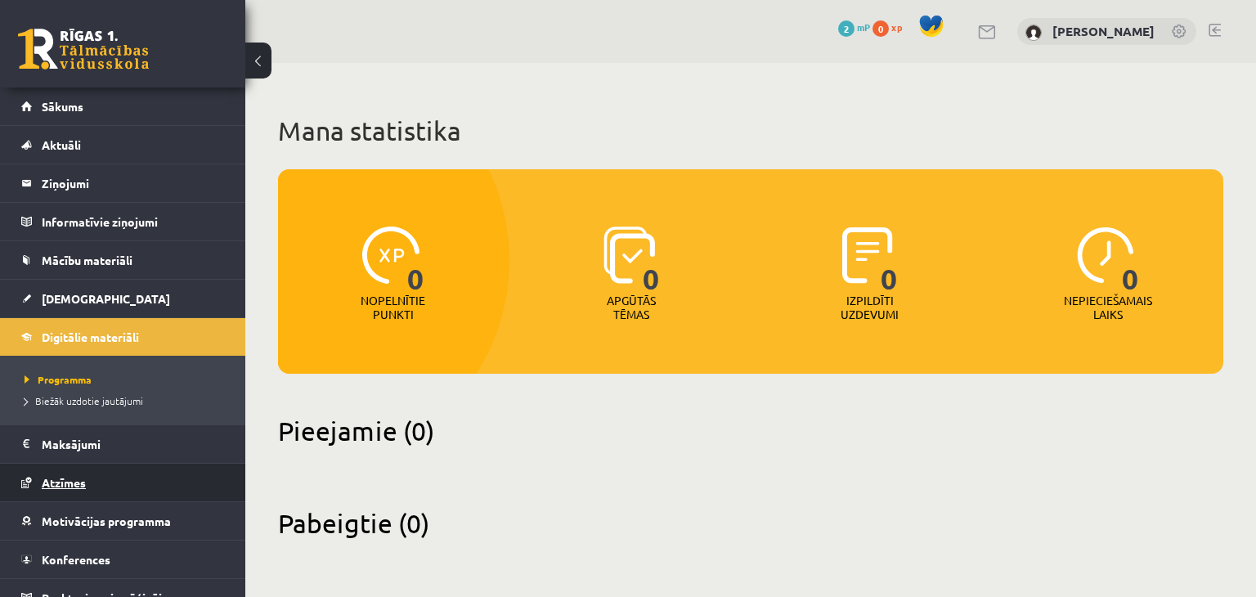
scroll to position [18, 0]
